Goal: Information Seeking & Learning: Learn about a topic

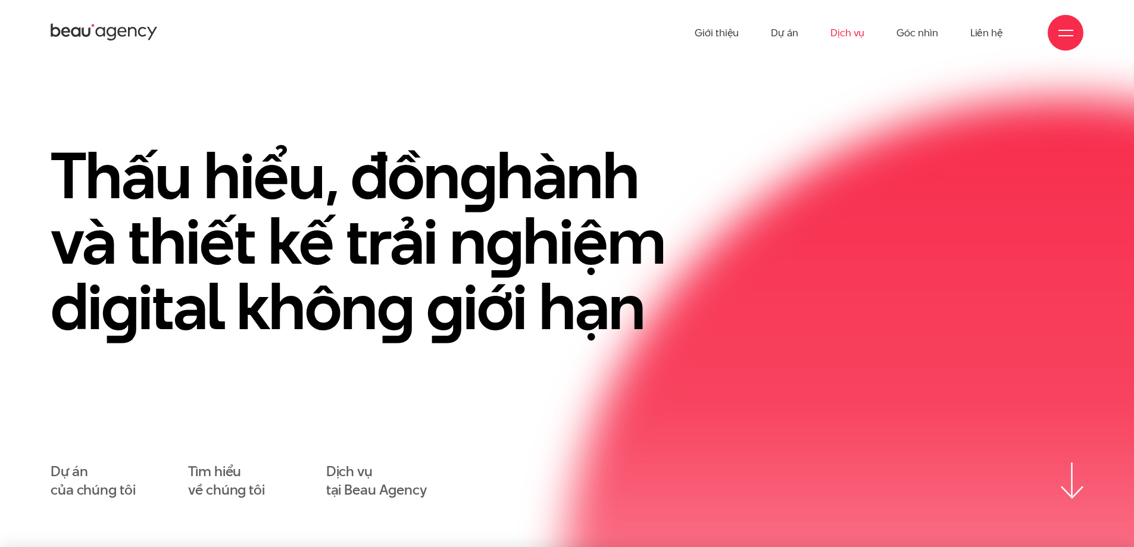
click at [845, 33] on link "Dịch vụ" at bounding box center [847, 32] width 34 height 65
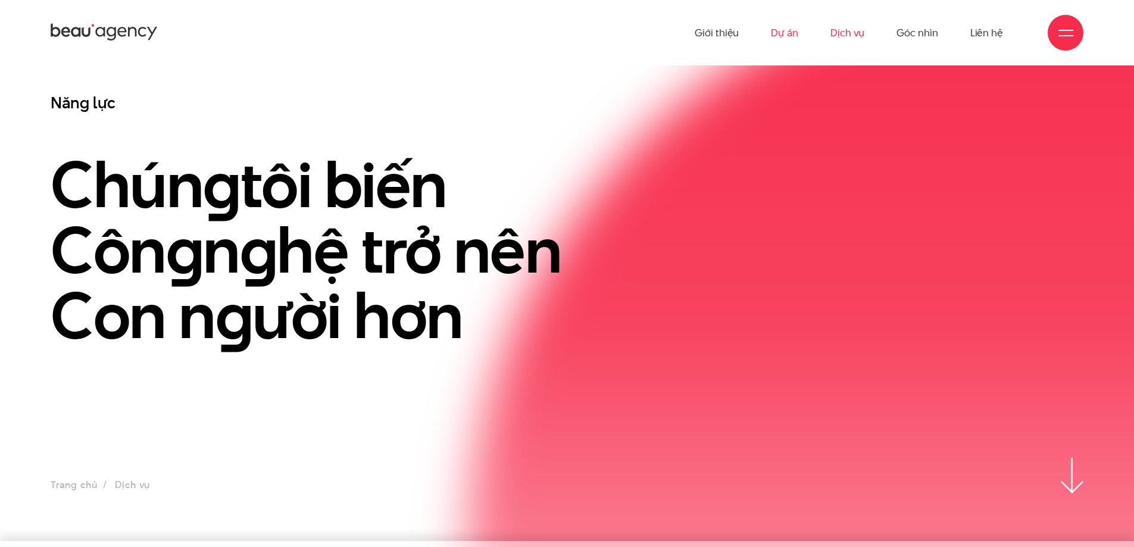
click at [792, 33] on link "Dự án" at bounding box center [784, 32] width 27 height 65
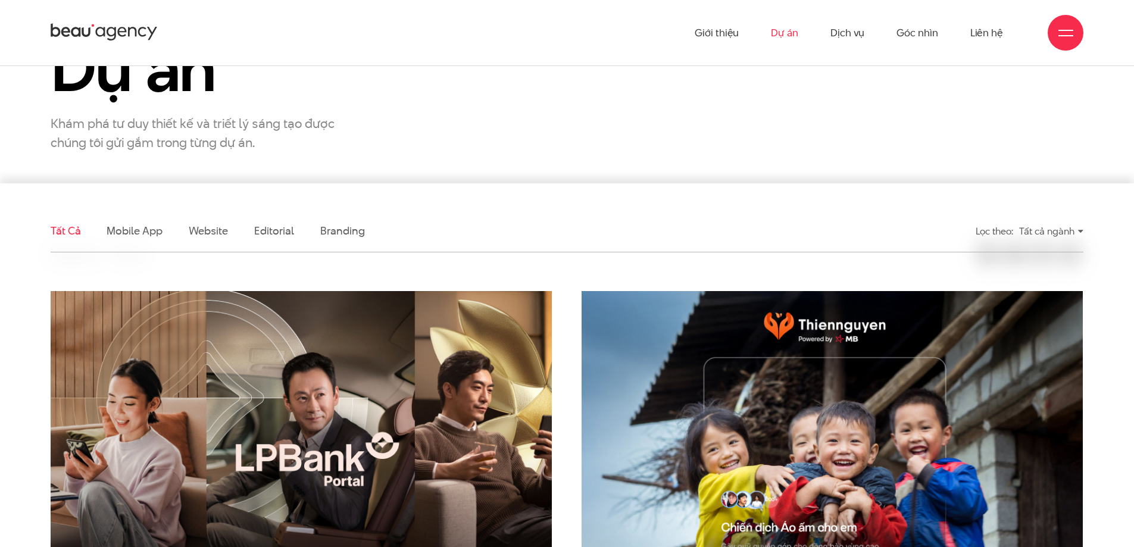
scroll to position [60, 0]
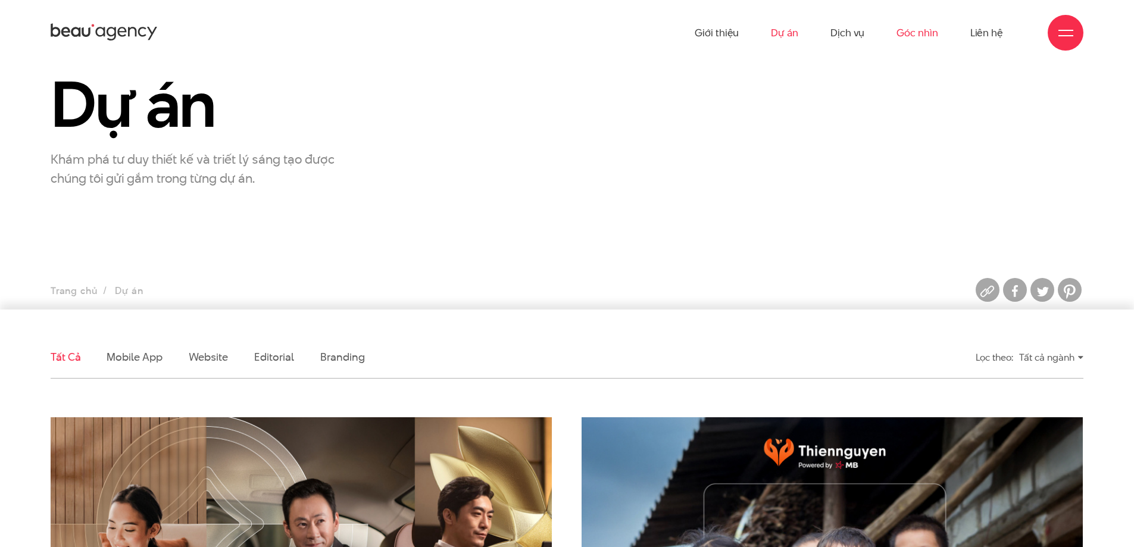
click at [908, 32] on link "Góc nhìn" at bounding box center [917, 32] width 41 height 65
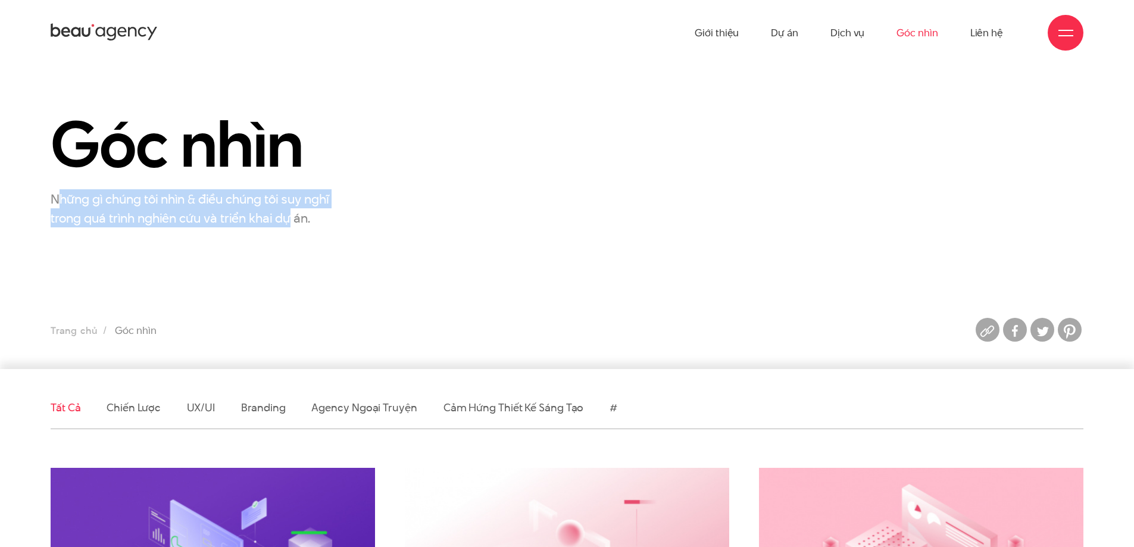
drag, startPoint x: 59, startPoint y: 196, endPoint x: 291, endPoint y: 209, distance: 231.9
click at [291, 209] on p "Những gì chúng tôi nhìn & điều chúng tôi suy nghĩ trong quá trình nghiên cứu và…" at bounding box center [200, 208] width 298 height 38
click at [275, 234] on section "Góc nhìn Những gì chúng tôi nhìn & điều chúng tôi suy nghĩ trong quá trình nghi…" at bounding box center [567, 217] width 1134 height 304
drag, startPoint x: 351, startPoint y: 214, endPoint x: 46, endPoint y: 202, distance: 305.0
click at [46, 202] on div "Góc nhìn Những gì chúng tôi nhìn & điều chúng tôi suy nghĩ trong quá trình nghi…" at bounding box center [213, 168] width 354 height 117
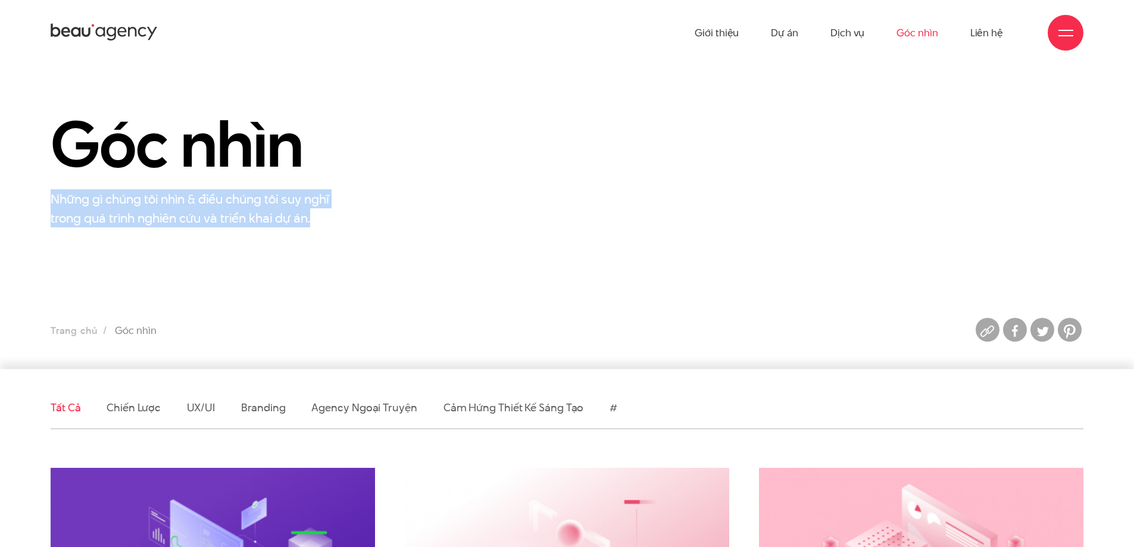
copy p "Những gì chúng tôi nhìn & điều chúng tôi suy nghĩ trong quá trình nghiên cứu và…"
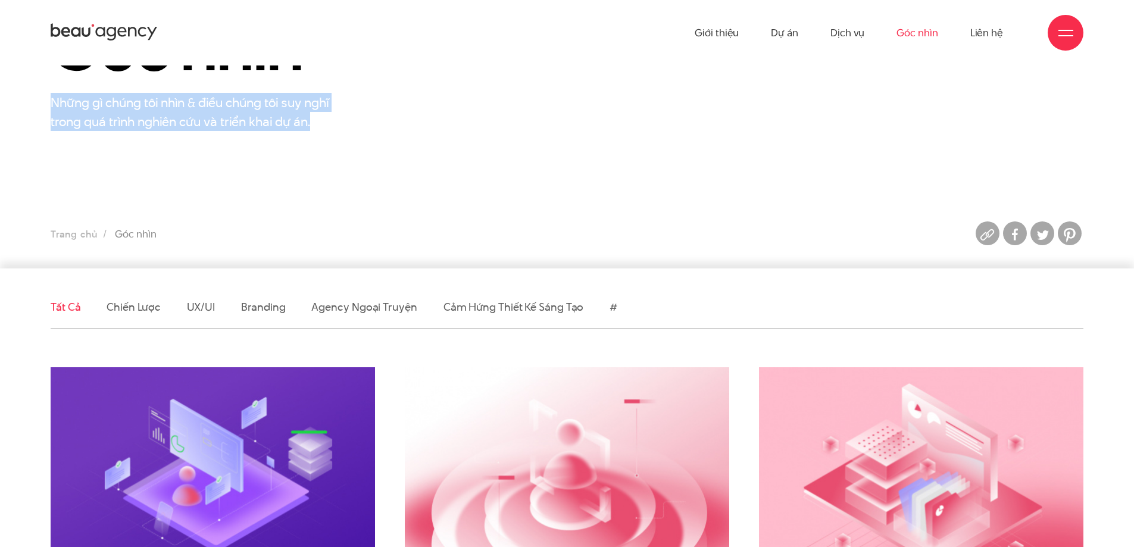
scroll to position [298, 0]
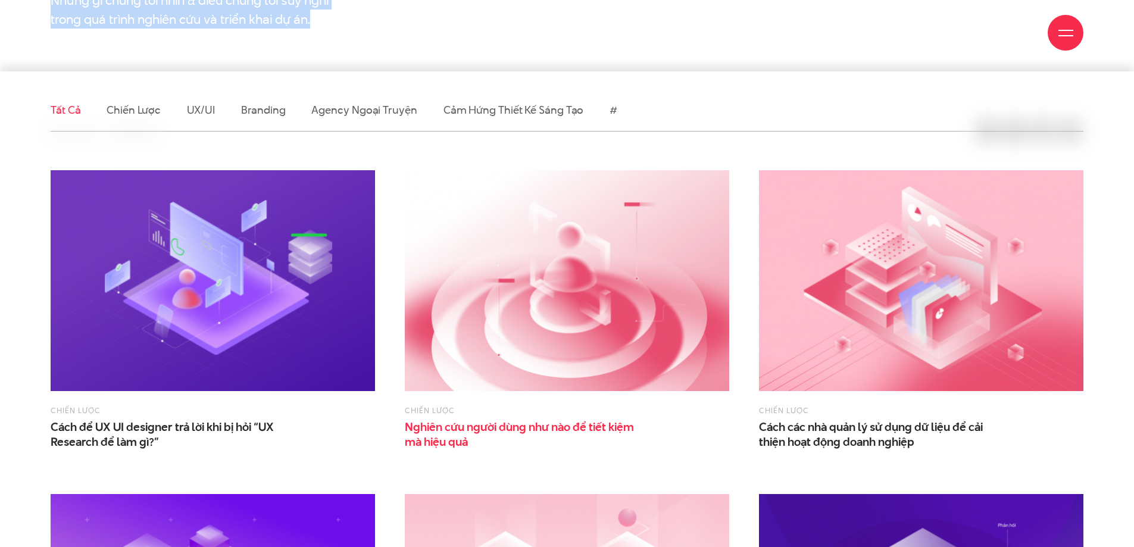
click at [496, 427] on span "Nghiên cứu người dùng như nào để tiết kiệm mà hiệu quả" at bounding box center [524, 435] width 238 height 30
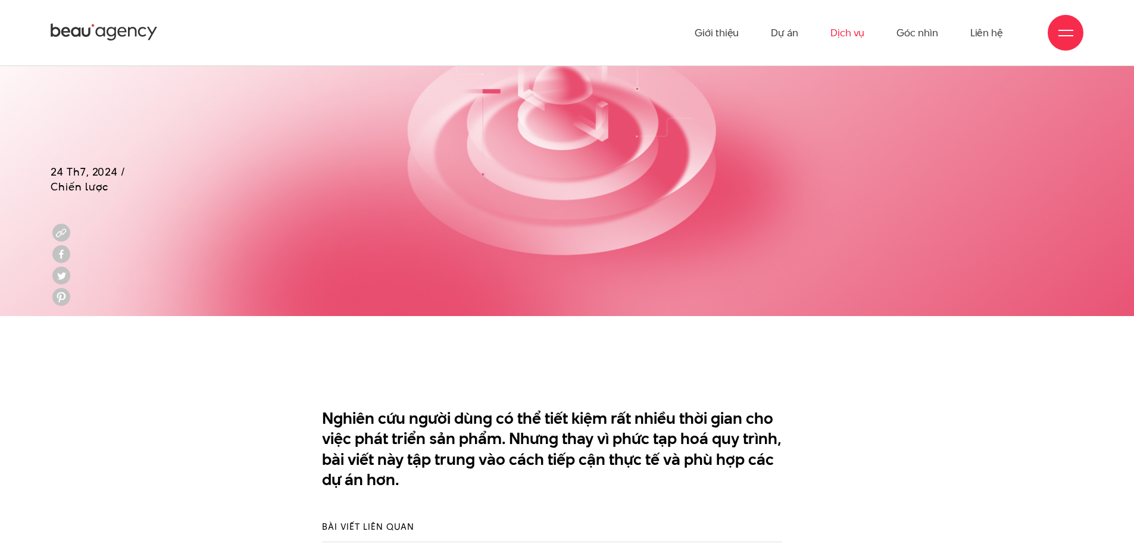
scroll to position [357, 0]
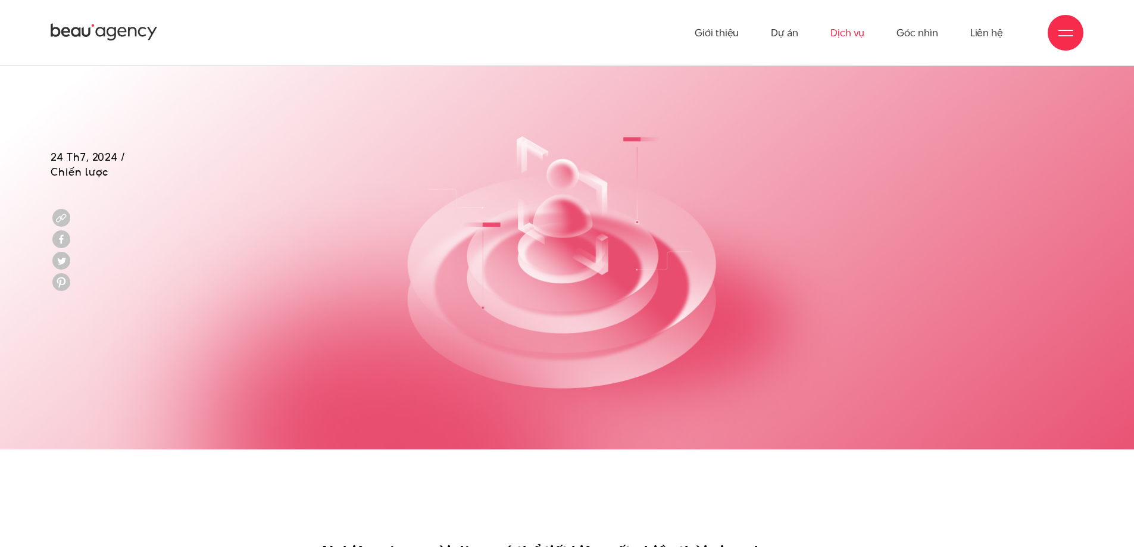
click at [845, 33] on link "Dịch vụ" at bounding box center [847, 32] width 34 height 65
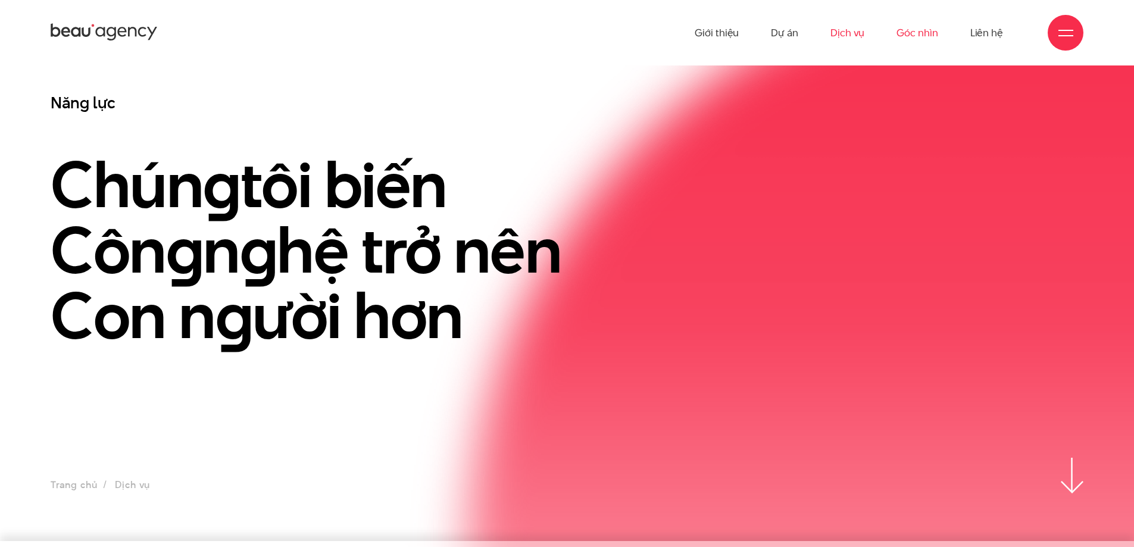
click at [920, 29] on link "Góc nhìn" at bounding box center [917, 32] width 41 height 65
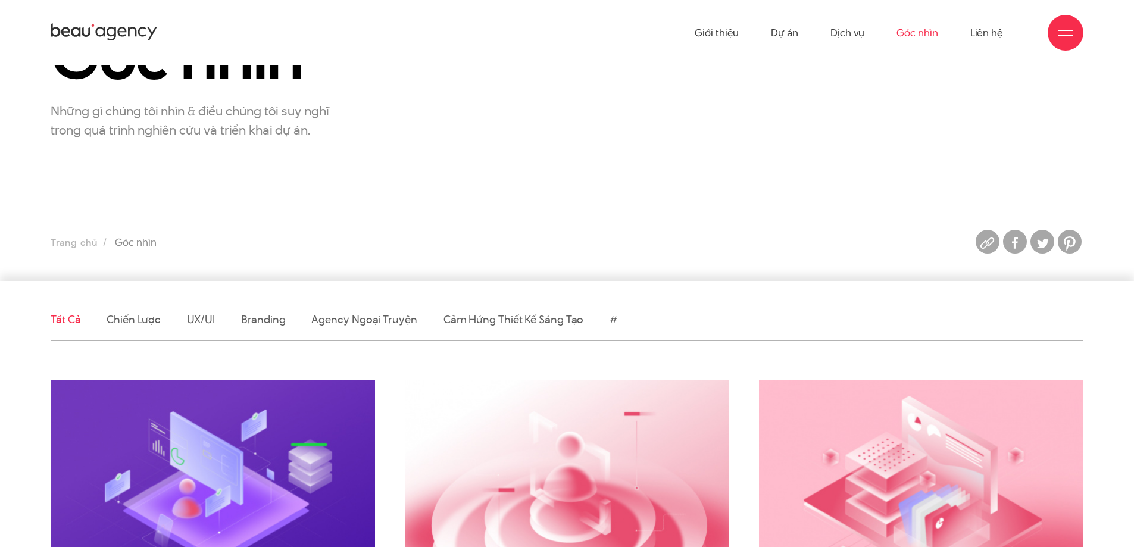
scroll to position [298, 0]
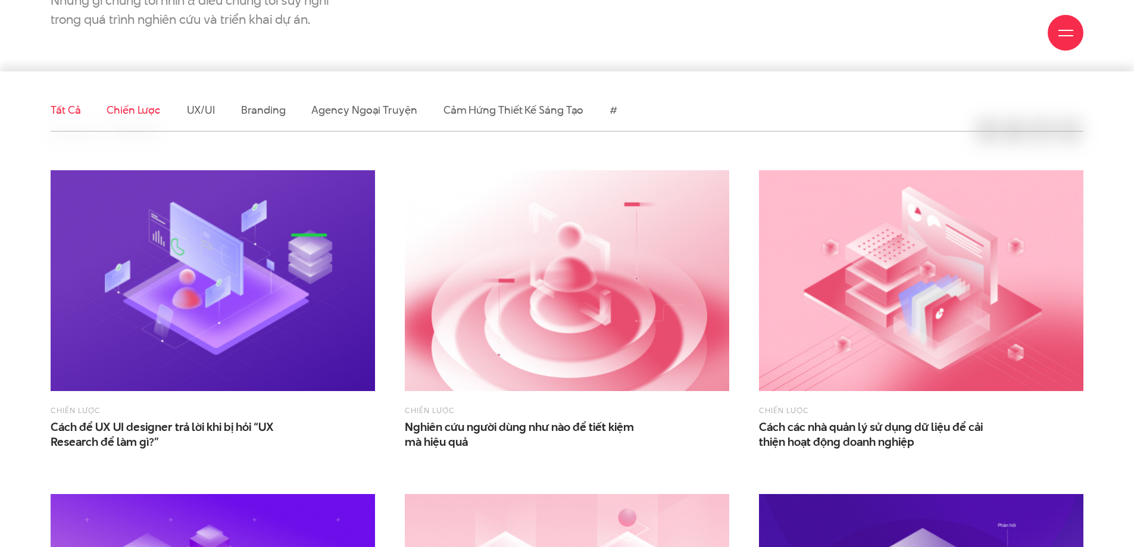
click at [140, 113] on link "Chiến lược" at bounding box center [134, 109] width 54 height 15
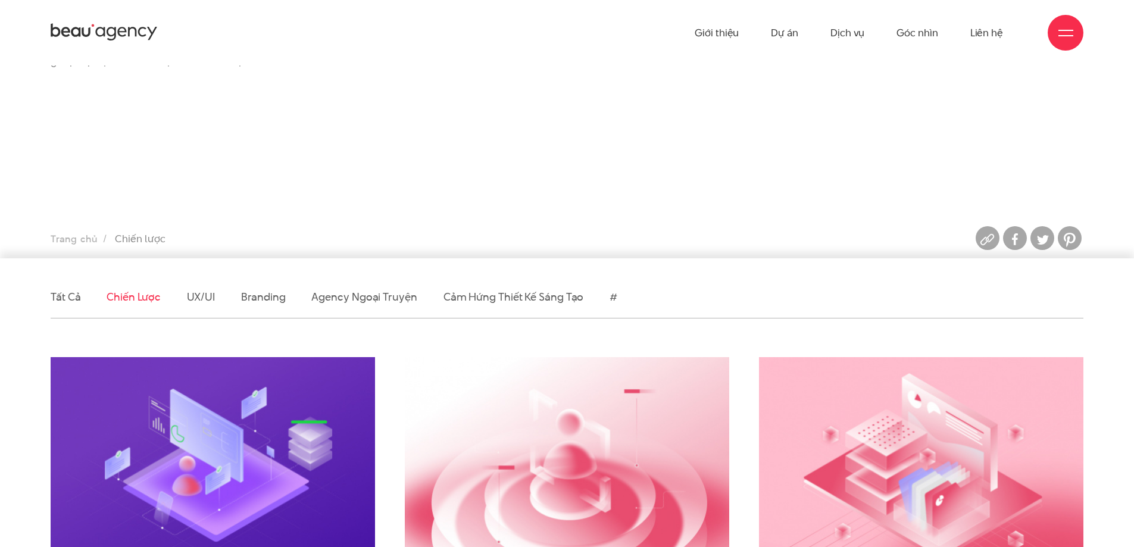
scroll to position [417, 0]
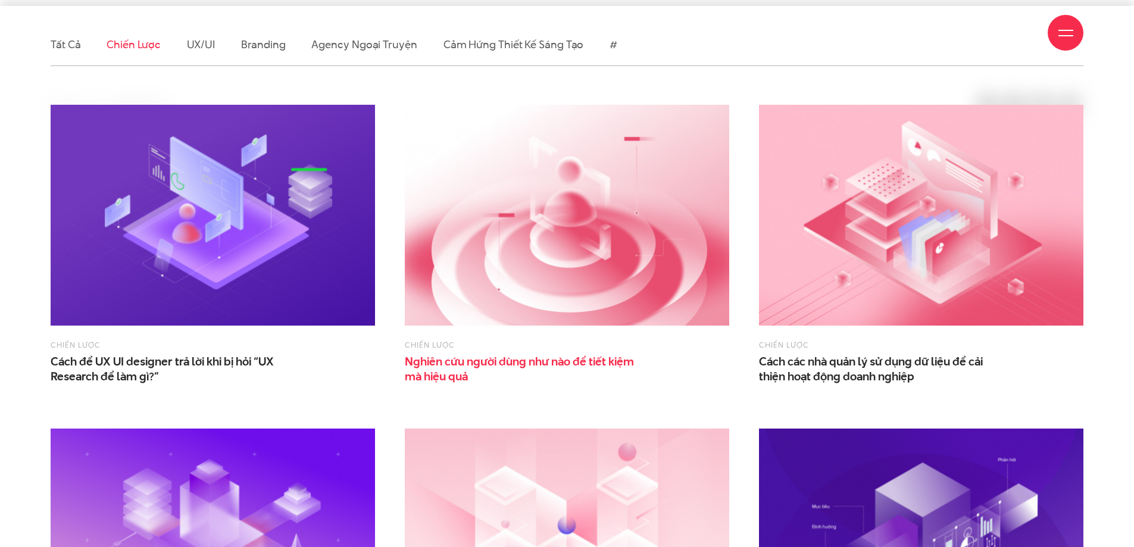
click at [451, 362] on span "Nghiên cứu người dùng như nào để tiết kiệm mà hiệu quả" at bounding box center [524, 369] width 238 height 30
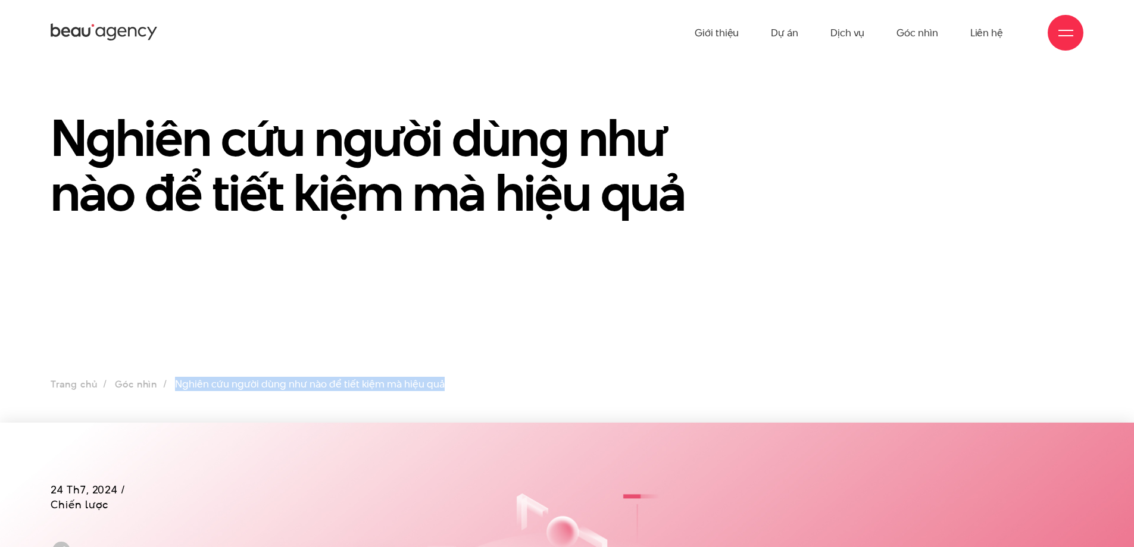
drag, startPoint x: 466, startPoint y: 386, endPoint x: 177, endPoint y: 386, distance: 288.7
click at [177, 386] on ul "Trang chủ Góc nhìn Nghiên cứu người dùng như nào để tiết kiệm mà hiệu quả" at bounding box center [567, 384] width 1033 height 17
copy li "Nghiên cứu người dùng như nào để tiết kiệm mà hiệu quả"
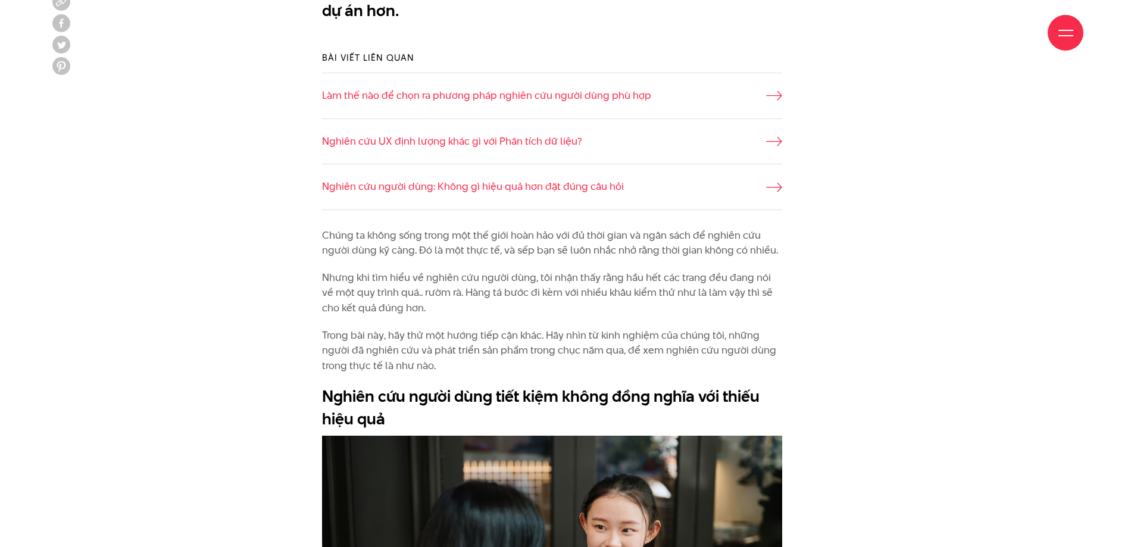
scroll to position [1072, 0]
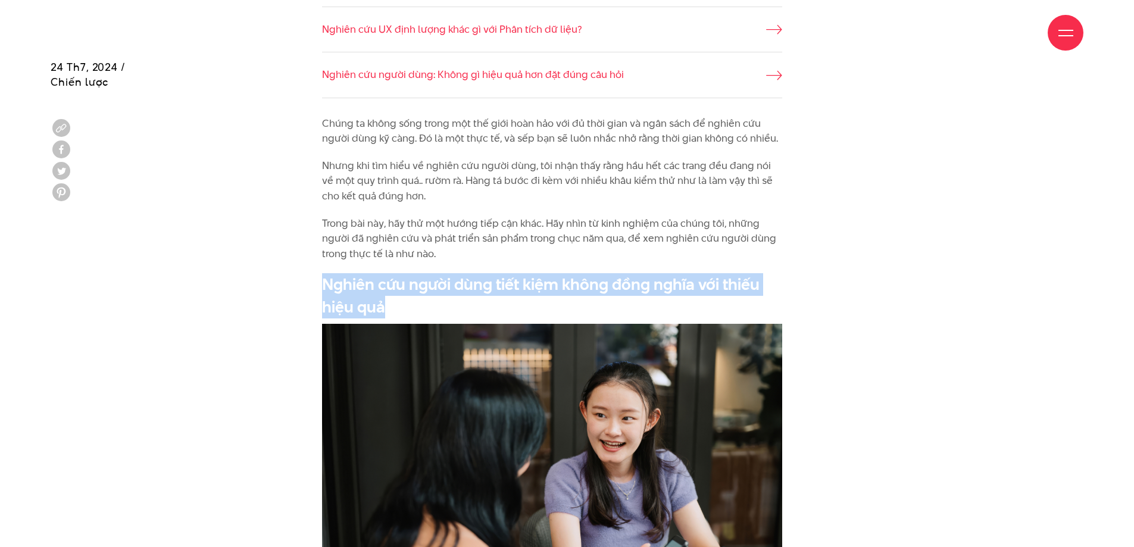
drag, startPoint x: 325, startPoint y: 282, endPoint x: 441, endPoint y: 304, distance: 117.5
click at [441, 304] on h2 "Nghiên cứu người dùng tiết kiệm không đồng nghĩa với thiếu hiệu quả" at bounding box center [552, 295] width 460 height 45
copy h2 "Nghiên cứu người dùng tiết kiệm không đồng nghĩa với thiếu hiệu quả"
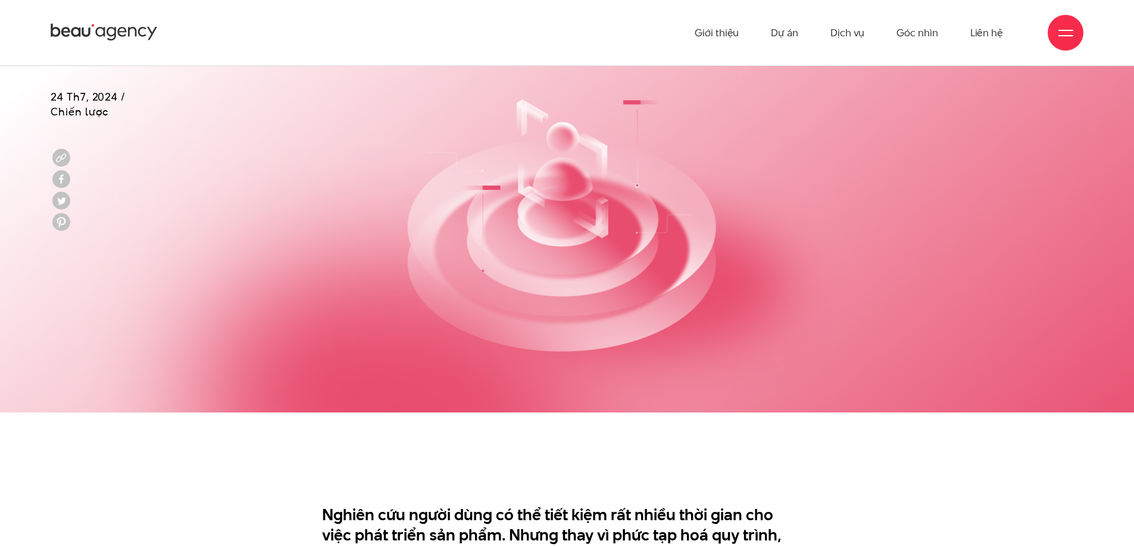
scroll to position [238, 0]
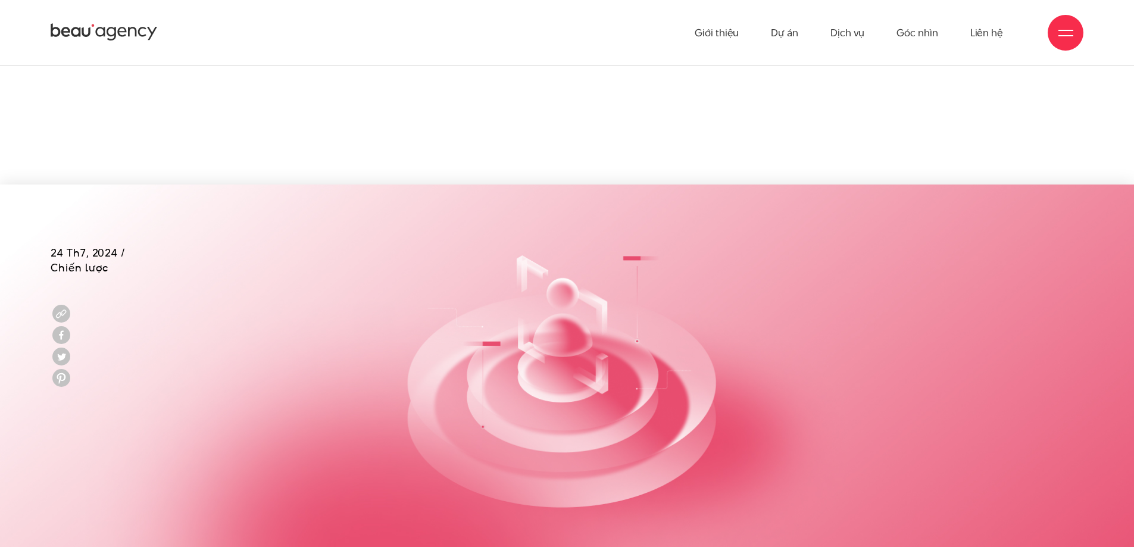
click at [110, 31] on icon at bounding box center [104, 32] width 107 height 21
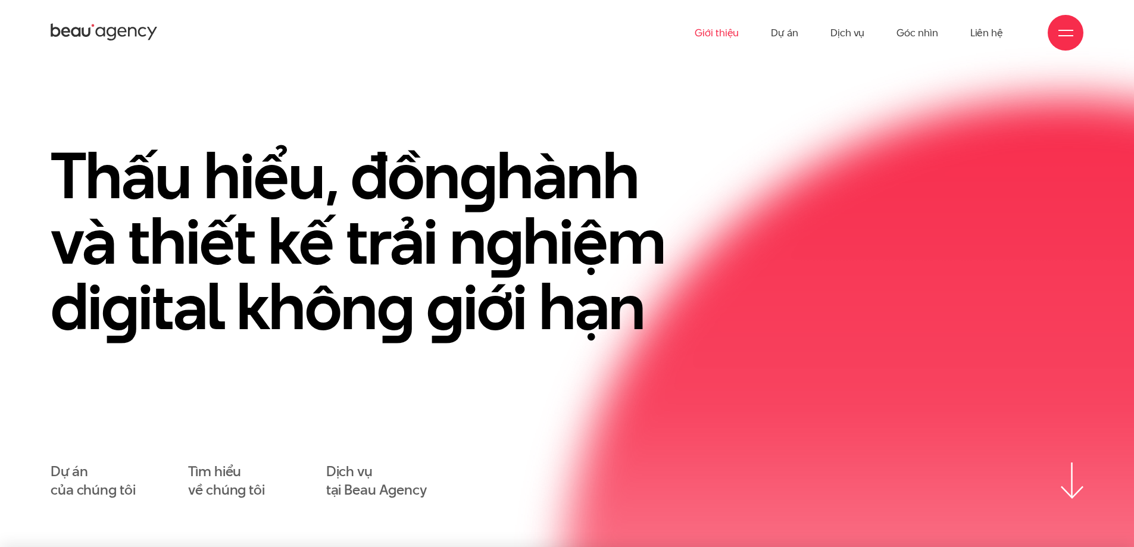
click at [729, 39] on link "Giới thiệu" at bounding box center [717, 32] width 44 height 65
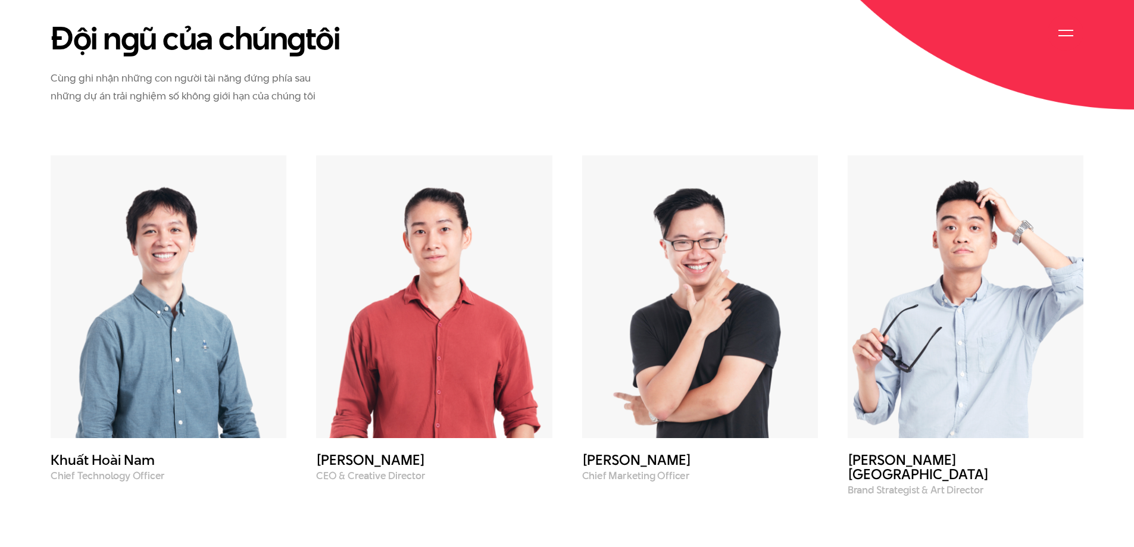
scroll to position [5451, 0]
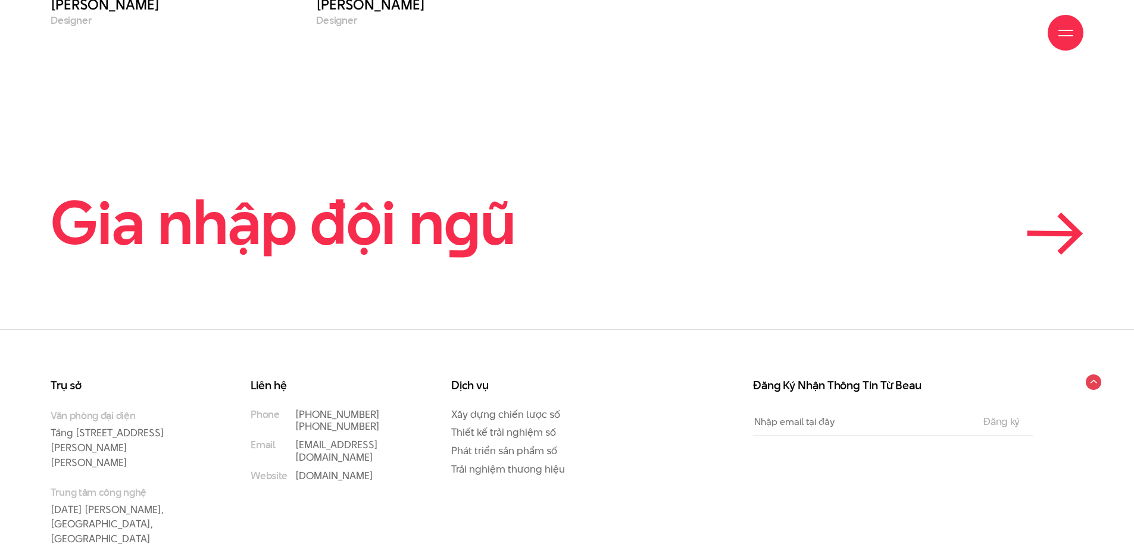
click at [1061, 213] on icon at bounding box center [1055, 234] width 57 height 42
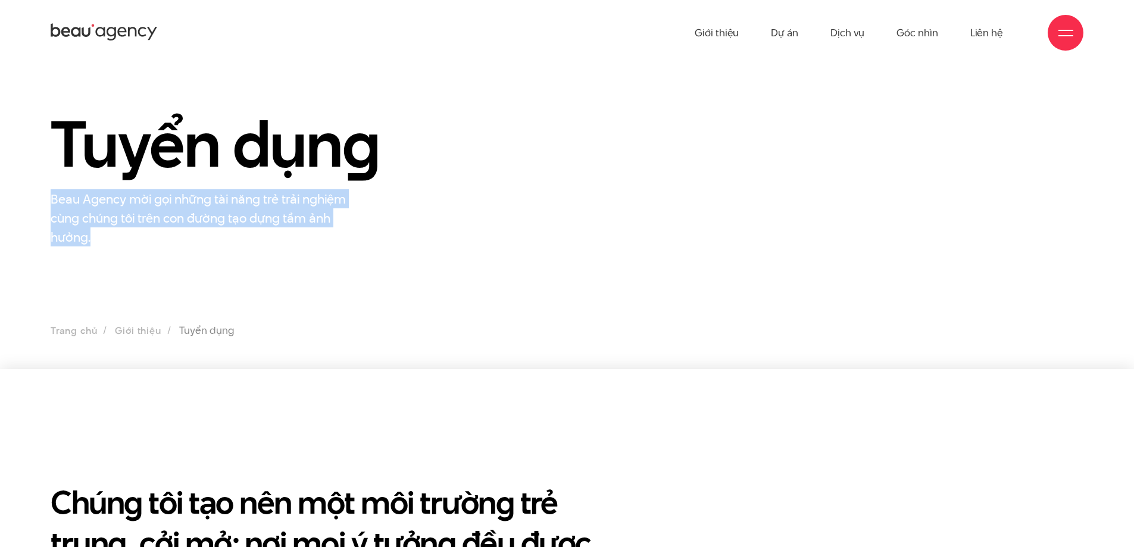
drag, startPoint x: 49, startPoint y: 200, endPoint x: 214, endPoint y: 240, distance: 169.7
click at [214, 240] on div "Tuyển dụn g Beau Agency mời gọi những tài năng trẻ trải nghiệm cùng chúng tôi t…" at bounding box center [257, 178] width 443 height 136
copy p "Beau Agency mời gọi những tài năng trẻ trải nghiệm cùng chúng tôi trên con đườn…"
click at [207, 222] on p "Beau Agency mời gọi những tài năng trẻ trải nghiệm cùng chúng tôi trên con đườn…" at bounding box center [200, 217] width 298 height 57
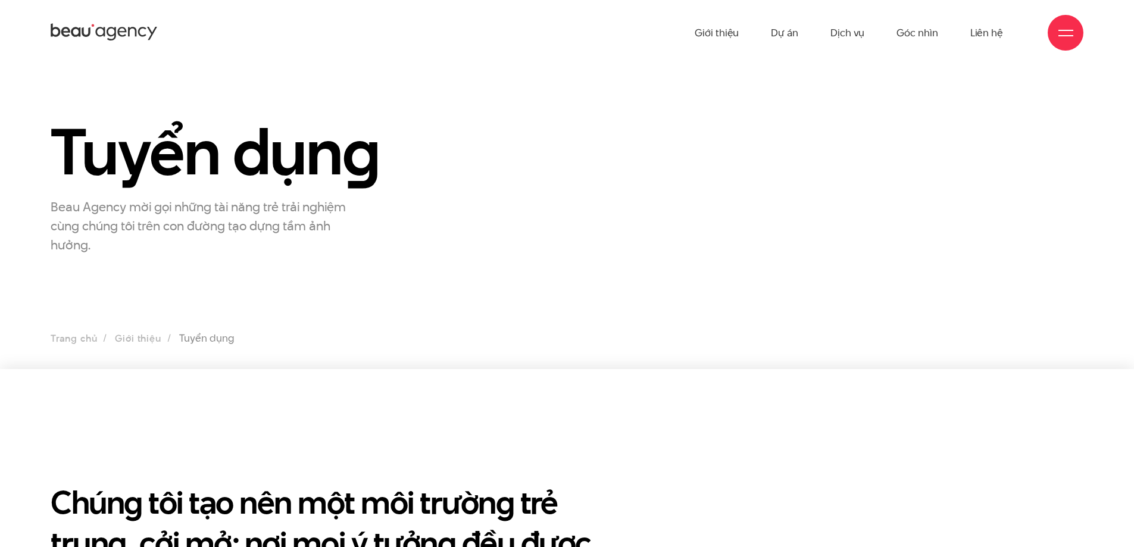
scroll to position [238, 0]
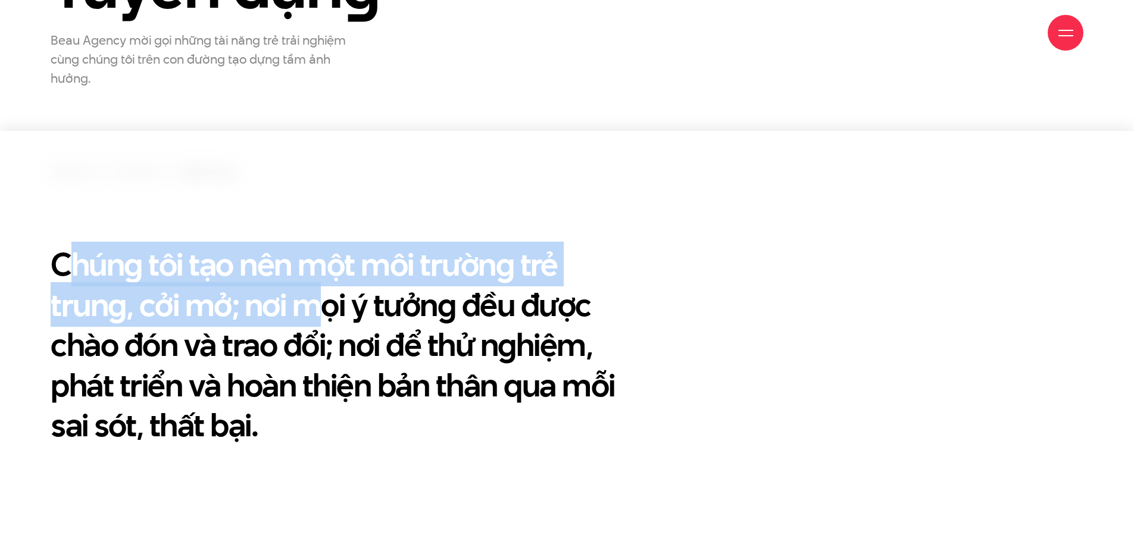
drag, startPoint x: 61, startPoint y: 262, endPoint x: 319, endPoint y: 324, distance: 265.1
click at [319, 324] on h2 "Chúng tôi tạo nên một môi trường trẻ trung, cởi mở; nơi mọi ý tưởng đều được ch…" at bounding box center [346, 344] width 590 height 201
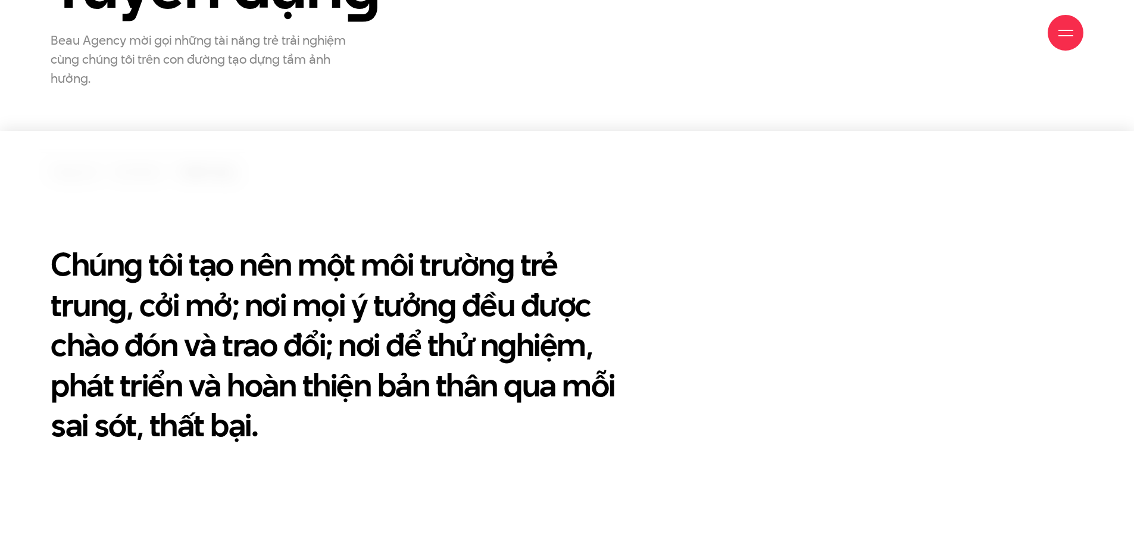
click at [364, 336] on h2 "Chúng tôi tạo nên một môi trường trẻ trung, cởi mở; nơi mọi ý tưởng đều được ch…" at bounding box center [346, 344] width 590 height 201
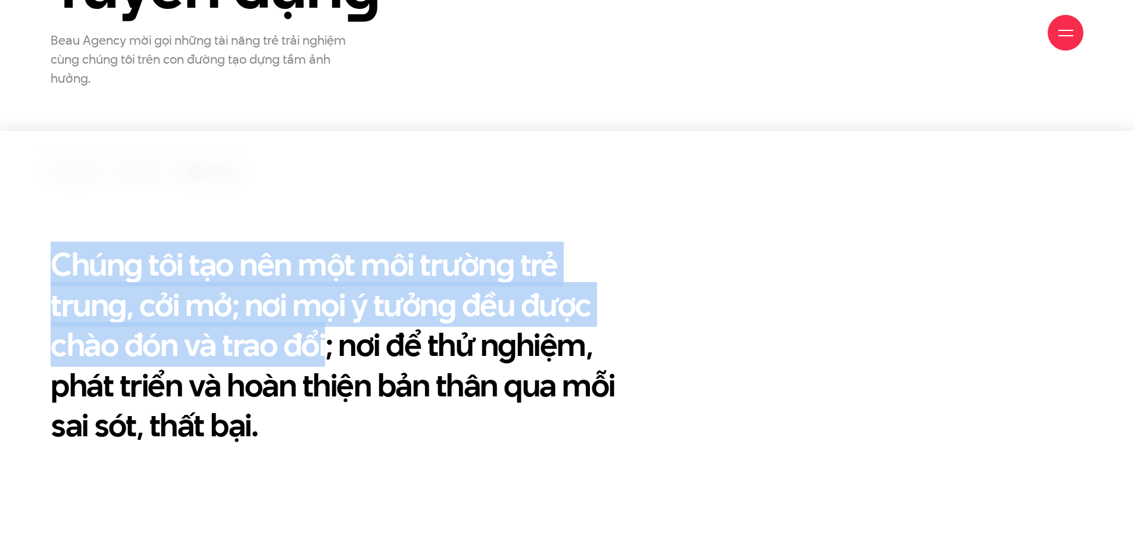
drag, startPoint x: 48, startPoint y: 251, endPoint x: 327, endPoint y: 339, distance: 292.8
click at [327, 339] on div "Chúng tôi tạo nên một môi trường trẻ trung, cởi mở; nơi mọi ý tưởng đều được ch…" at bounding box center [346, 344] width 620 height 201
copy h2 "Chúng tôi tạo nên một môi trường trẻ trung, cởi mở; nơi mọi ý tưởng đều được ch…"
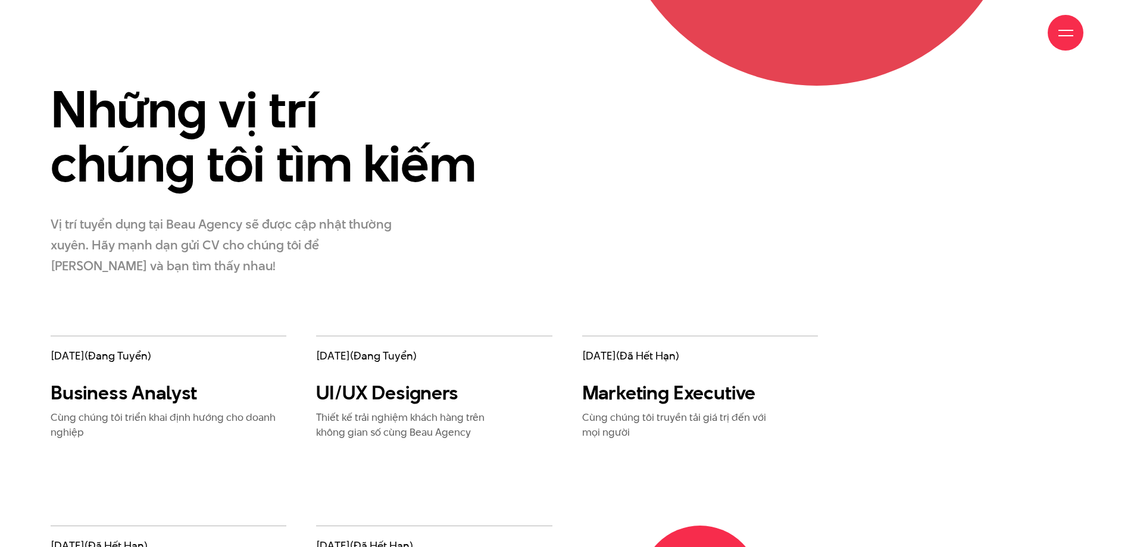
scroll to position [1786, 0]
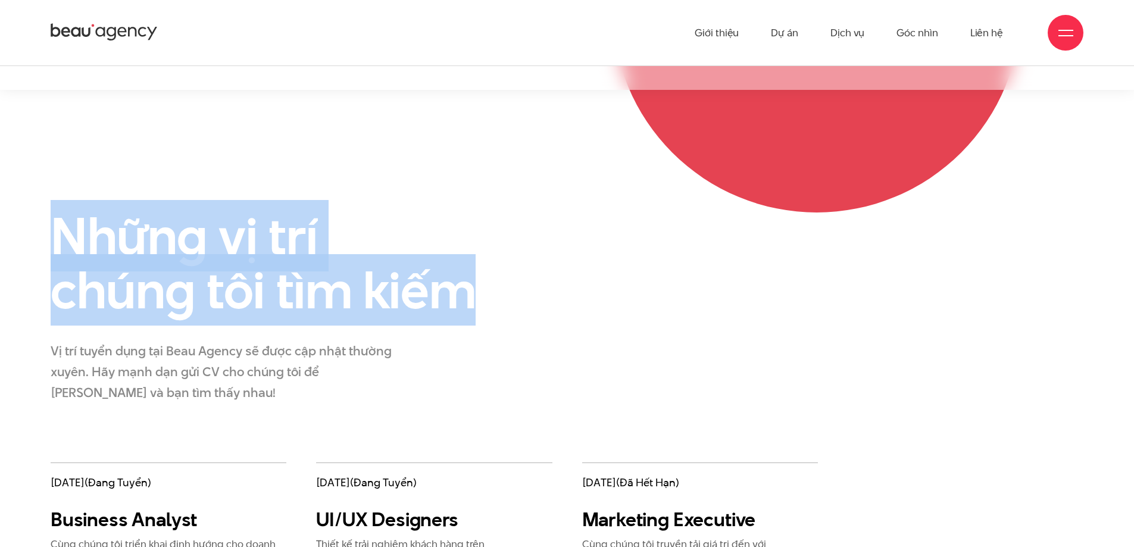
drag, startPoint x: 51, startPoint y: 230, endPoint x: 481, endPoint y: 296, distance: 434.9
click at [481, 296] on h2 "Những vị trí chúng tôi tìm kiếm" at bounding box center [268, 263] width 434 height 108
copy h2 "Những vị trí chúng tôi tìm kiếm"
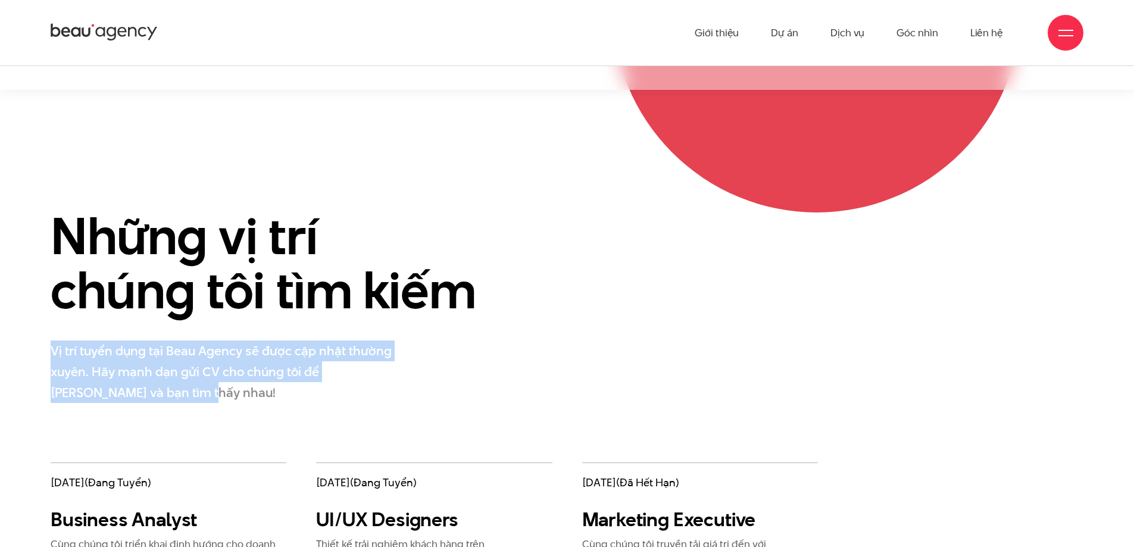
drag, startPoint x: 38, startPoint y: 346, endPoint x: 168, endPoint y: 402, distance: 142.2
click at [168, 402] on div "Những vị trí chúng tôi tìm kiếm Vị trí tuyển dụng tại Beau Agency sẽ được cập n…" at bounding box center [257, 336] width 443 height 254
copy p "Vị trí tuyển dụng tại Beau Agency sẽ được cập nhật thường xuyên. Hãy mạnh dạn g…"
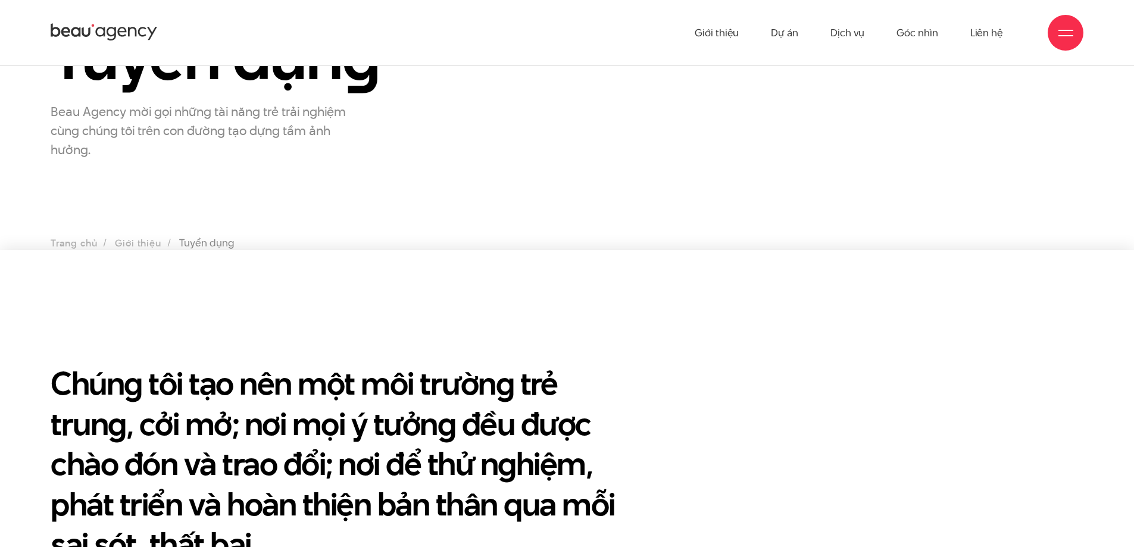
scroll to position [0, 0]
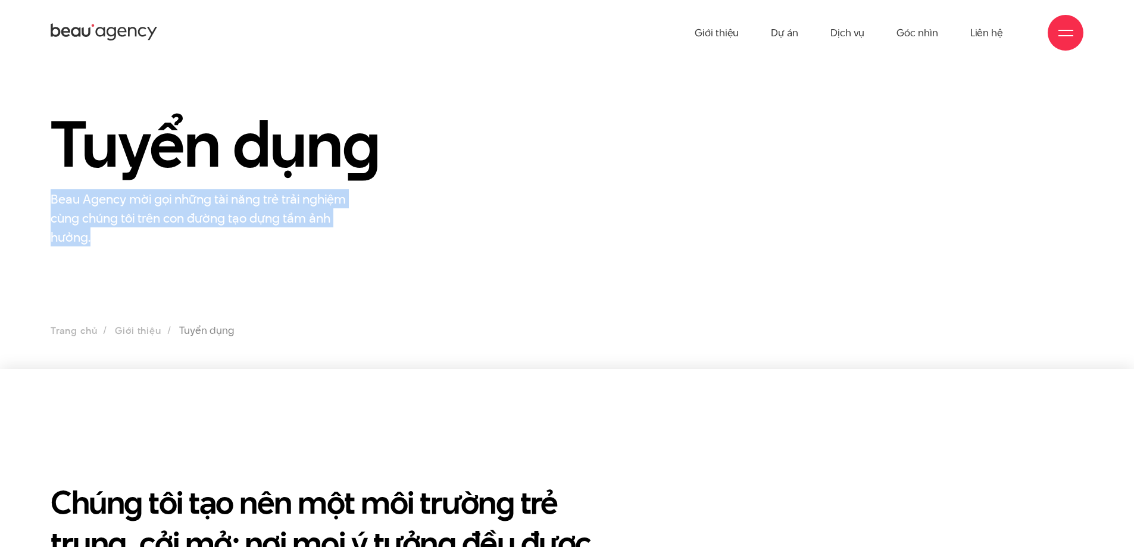
drag, startPoint x: 48, startPoint y: 200, endPoint x: 170, endPoint y: 250, distance: 131.9
click at [170, 250] on section "Tuyển dụn g Beau Agency mời gọi những tài năng trẻ trải nghiệm cùng chúng tôi t…" at bounding box center [567, 217] width 1134 height 304
copy p "Beau Agency mời gọi những tài năng trẻ trải nghiệm cùng chúng tôi trên con đườn…"
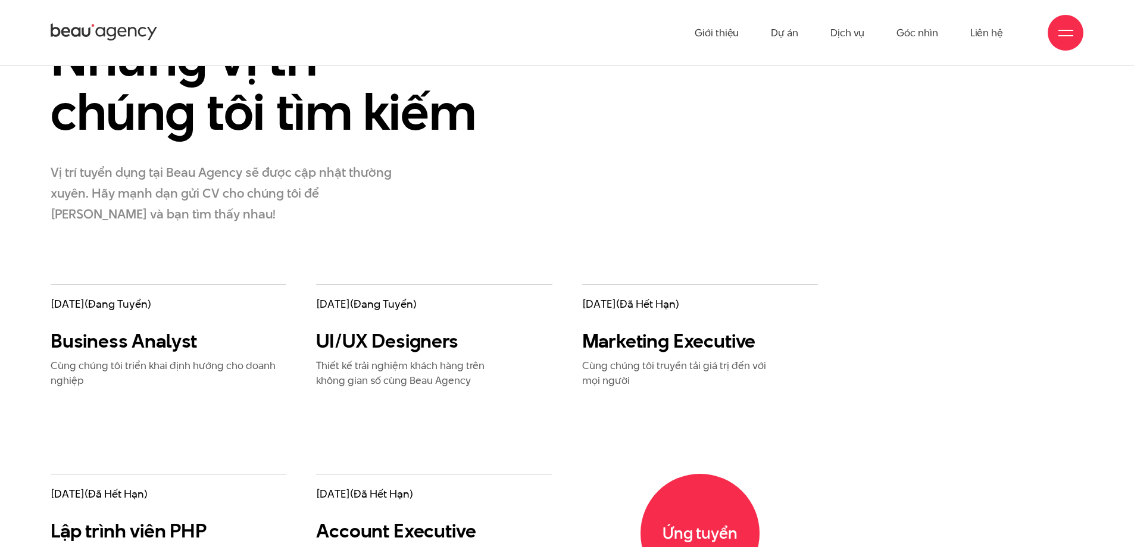
scroll to position [1786, 0]
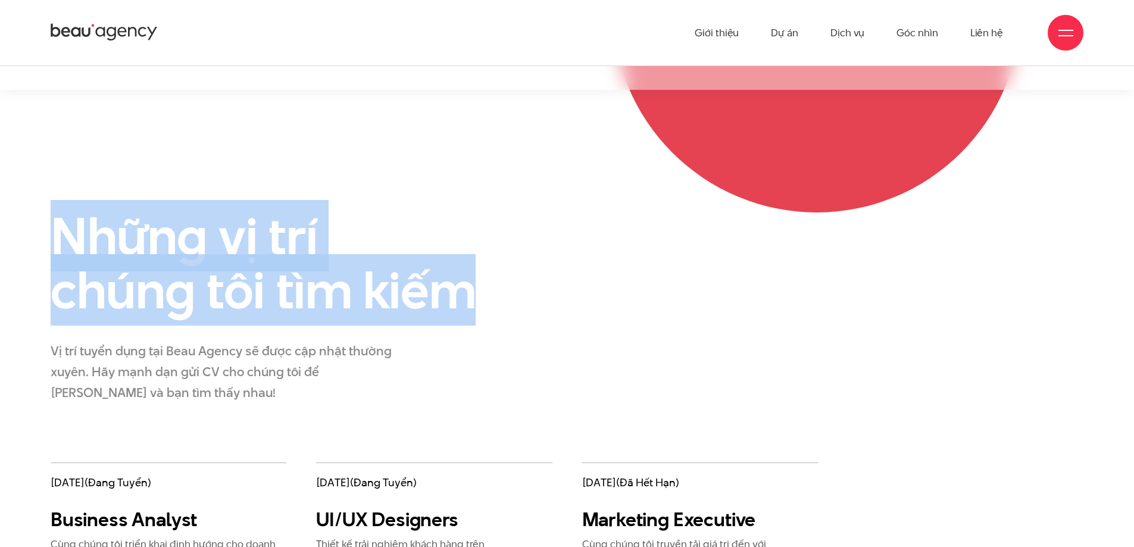
drag, startPoint x: 54, startPoint y: 232, endPoint x: 480, endPoint y: 293, distance: 430.5
click at [480, 293] on h2 "Những vị trí chúng tôi tìm kiếm" at bounding box center [268, 263] width 434 height 108
copy h2 "Những vị trí chúng tôi tìm kiếm"
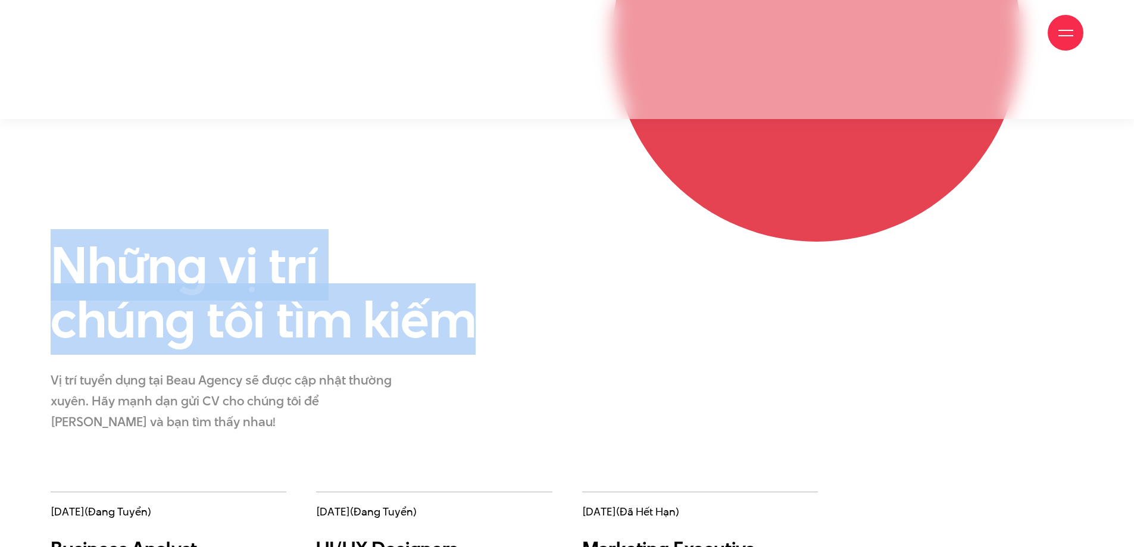
scroll to position [1862, 0]
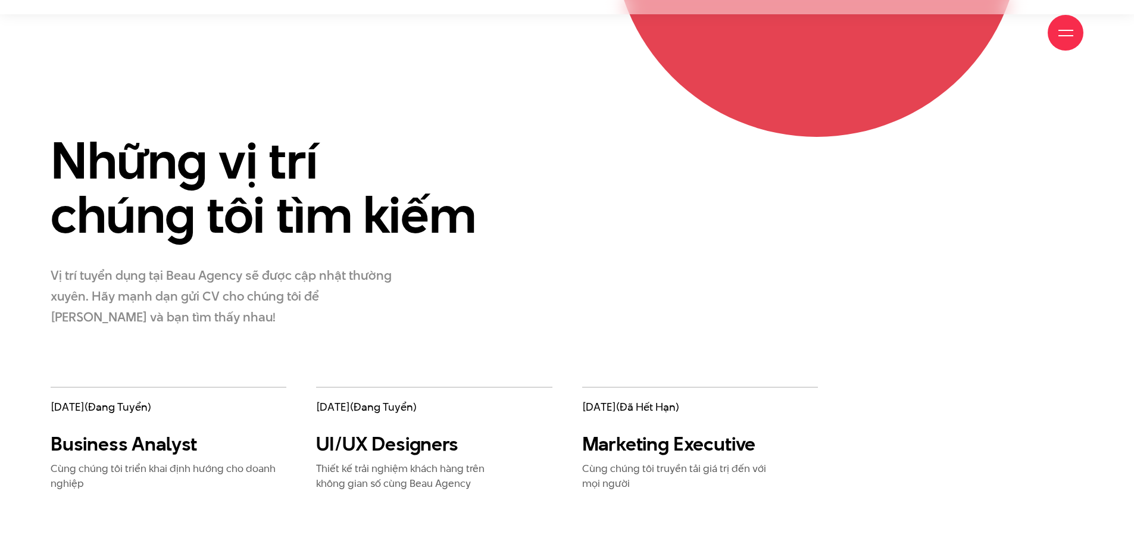
drag, startPoint x: 70, startPoint y: 291, endPoint x: 103, endPoint y: 296, distance: 33.8
click at [70, 290] on p "Vị trí tuyển dụng tại Beau Agency sẽ được cập nhật thường xuyên. Hãy mạnh dạn g…" at bounding box center [223, 296] width 345 height 63
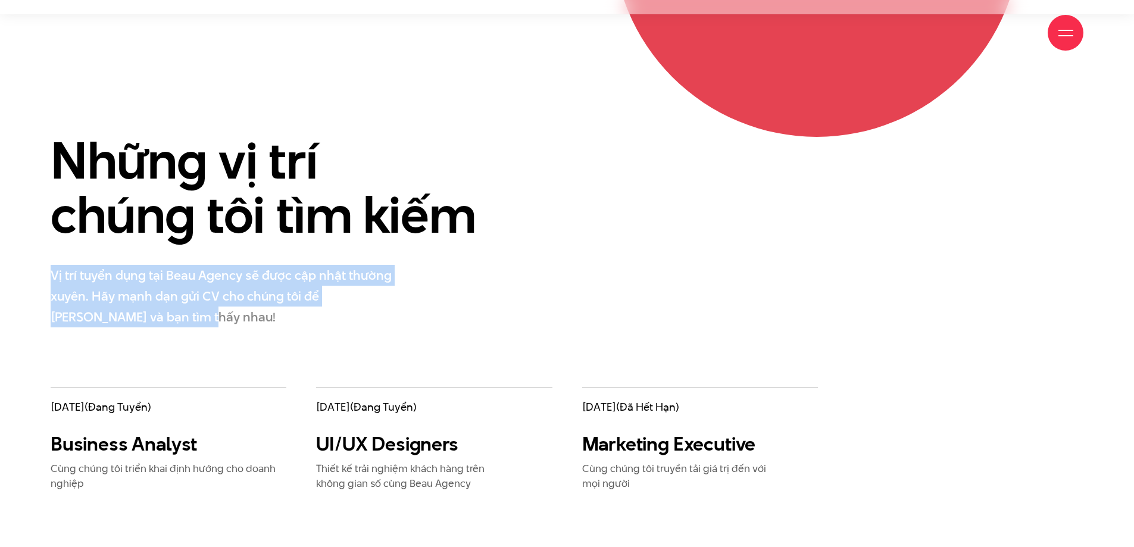
drag, startPoint x: 135, startPoint y: 318, endPoint x: 47, endPoint y: 273, distance: 99.0
click at [47, 273] on div "Những vị trí chúng tôi tìm kiếm Vị trí tuyển dụng tại Beau Agency sẽ được cập n…" at bounding box center [257, 260] width 443 height 254
copy p "Vị trí tuyển dụng tại Beau Agency sẽ được cập nhật thường xuyên. Hãy mạnh dạn g…"
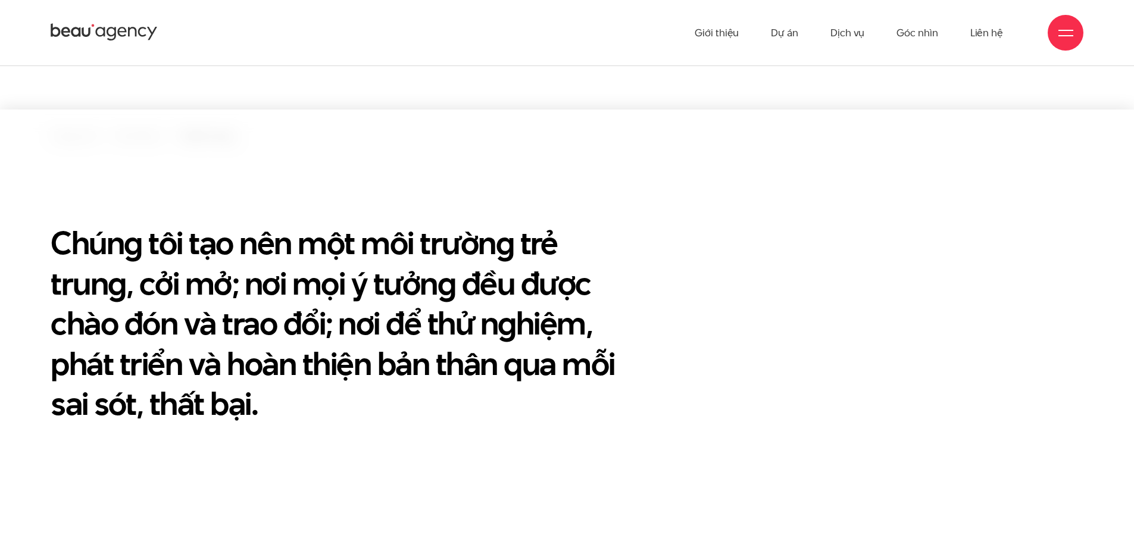
scroll to position [373, 0]
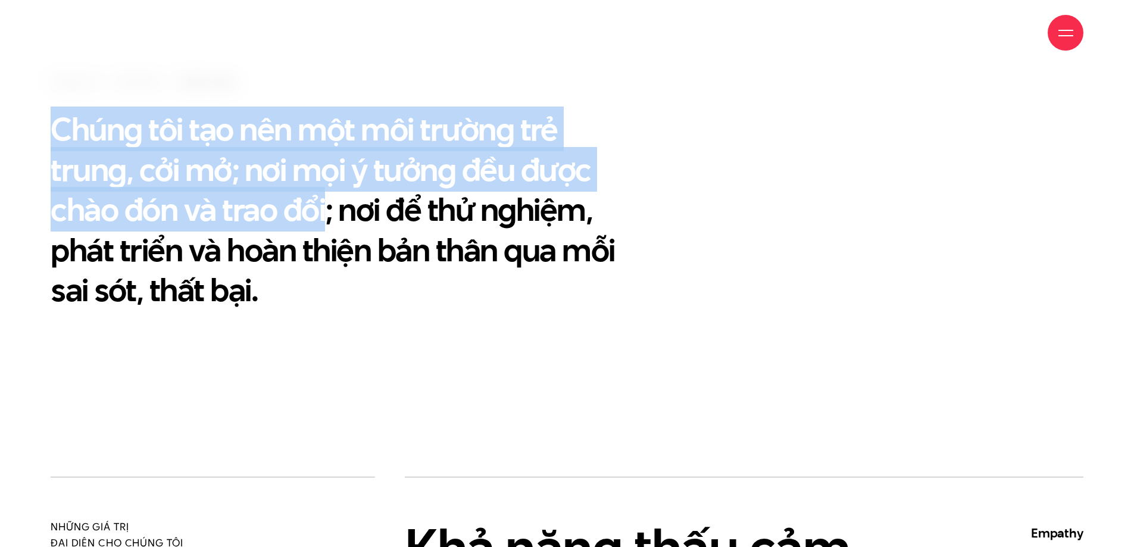
drag, startPoint x: 54, startPoint y: 127, endPoint x: 327, endPoint y: 205, distance: 283.4
click at [327, 205] on h2 "Chúng tôi tạo nên một môi trường trẻ trung, cởi mở; nơi mọi ý tưởng đều được ch…" at bounding box center [346, 209] width 590 height 201
copy h2 "Chúng tôi tạo nên một môi trường trẻ trung, cởi mở; nơi mọi ý tưởng đều được ch…"
